Goal: Navigation & Orientation: Understand site structure

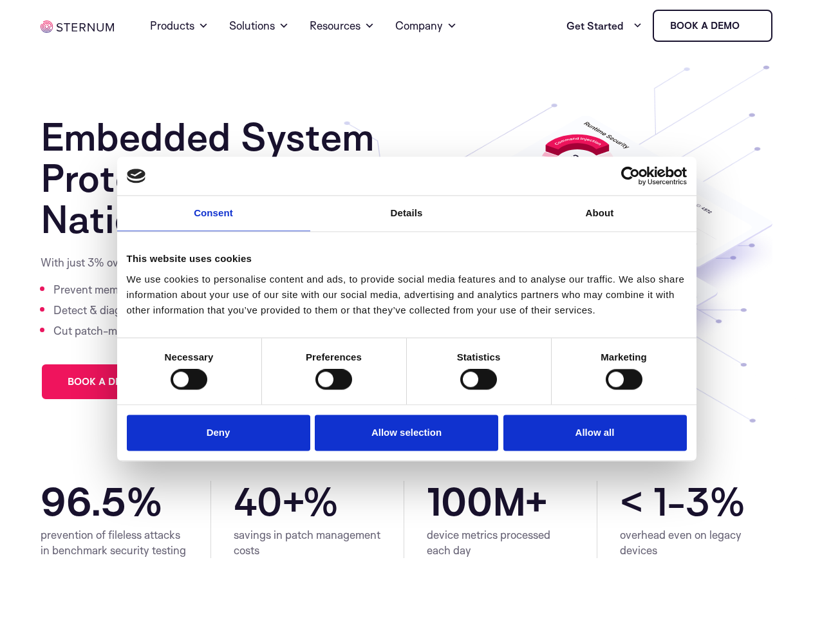
click at [214, 221] on link "Consent" at bounding box center [213, 213] width 193 height 35
click at [407, 221] on link "Details" at bounding box center [406, 213] width 193 height 35
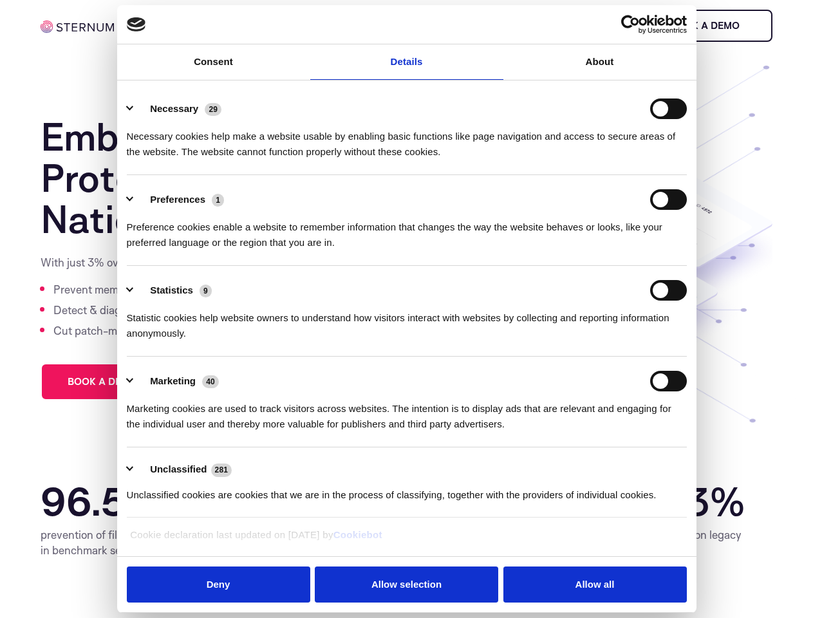
click at [600, 160] on div "Necessary cookies help make a website usable by enabling basic functions like p…" at bounding box center [407, 139] width 560 height 41
click at [189, 341] on div "Statistic cookies help website owners to understand how visitors interact with …" at bounding box center [407, 320] width 560 height 41
click at [333, 341] on div "Statistic cookies help website owners to understand how visitors interact with …" at bounding box center [407, 320] width 560 height 41
click at [478, 341] on div "Statistic cookies help website owners to understand how visitors interact with …" at bounding box center [407, 320] width 560 height 41
click at [623, 341] on div "Statistic cookies help website owners to understand how visitors interact with …" at bounding box center [407, 320] width 560 height 41
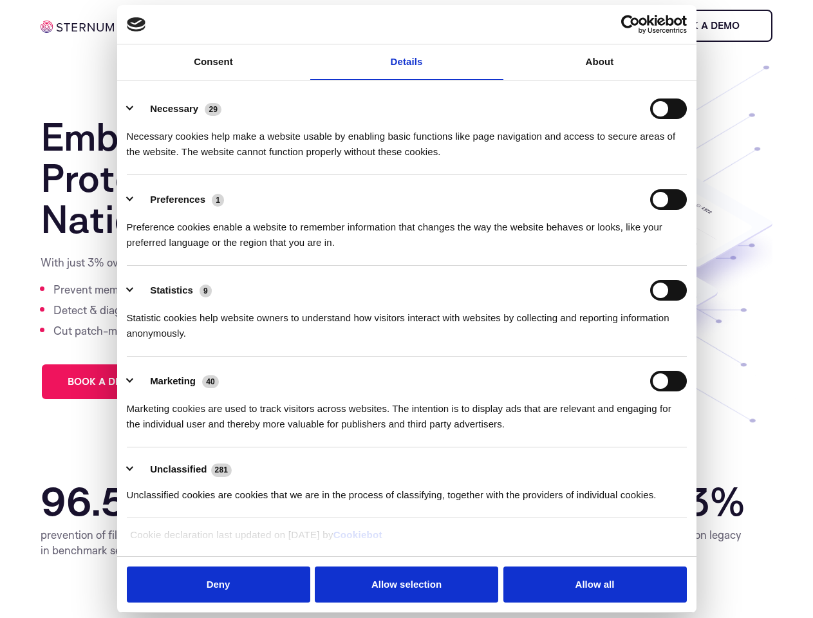
click at [221, 431] on li "Marketing 40 Marketing cookies are used to track visitors across websites. The …" at bounding box center [407, 401] width 560 height 91
click at [407, 431] on li "Marketing 40 Marketing cookies are used to track visitors across websites. The …" at bounding box center [407, 401] width 560 height 91
click at [591, 431] on li "Marketing 40 Marketing cookies are used to track visitors across websites. The …" at bounding box center [407, 401] width 560 height 91
